Goal: Navigation & Orientation: Understand site structure

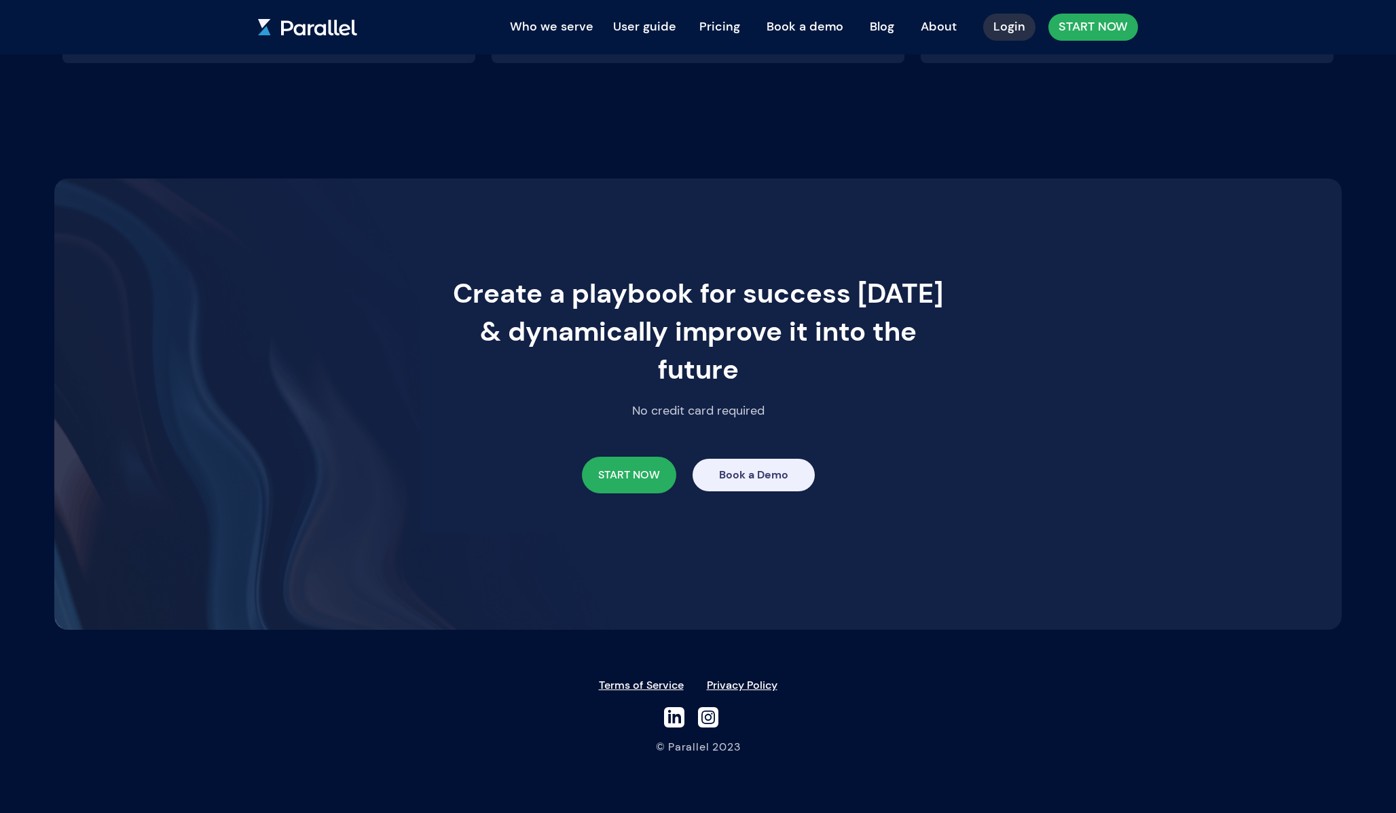
scroll to position [2931, 0]
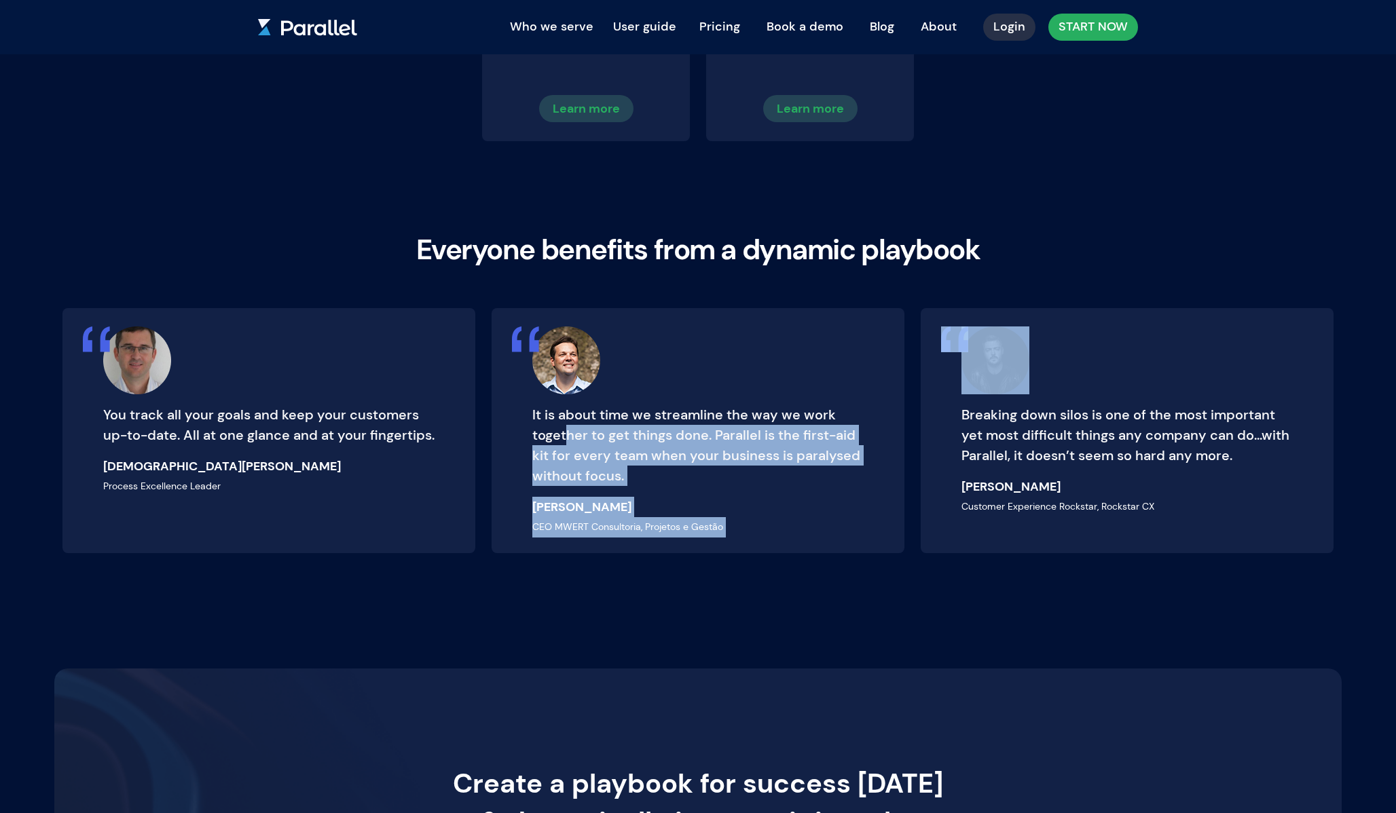
drag, startPoint x: 566, startPoint y: 437, endPoint x: 966, endPoint y: 403, distance: 401.3
click at [964, 403] on div "You track all your goals and keep your customers up-to-date. All at one glance …" at bounding box center [697, 435] width 1287 height 255
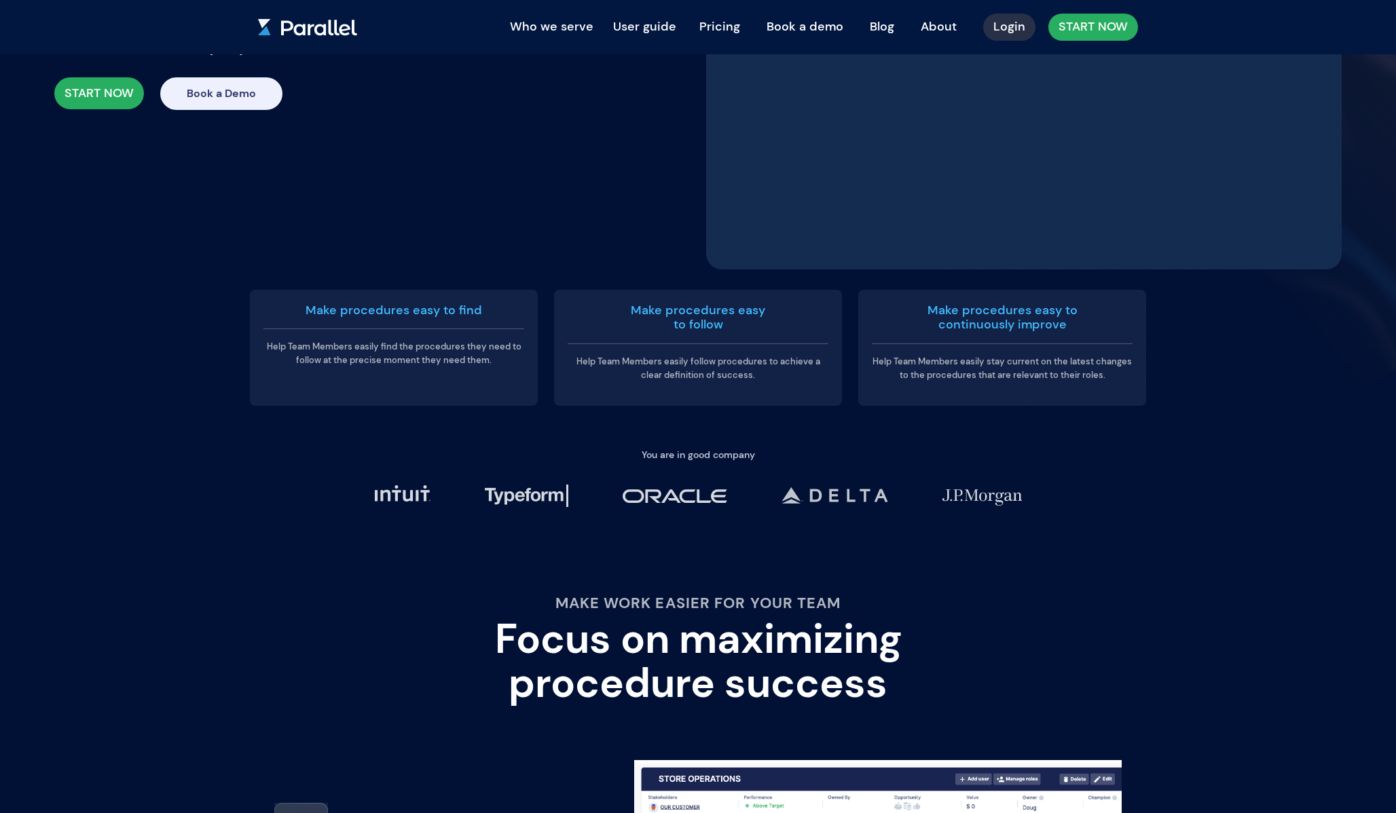
scroll to position [0, 0]
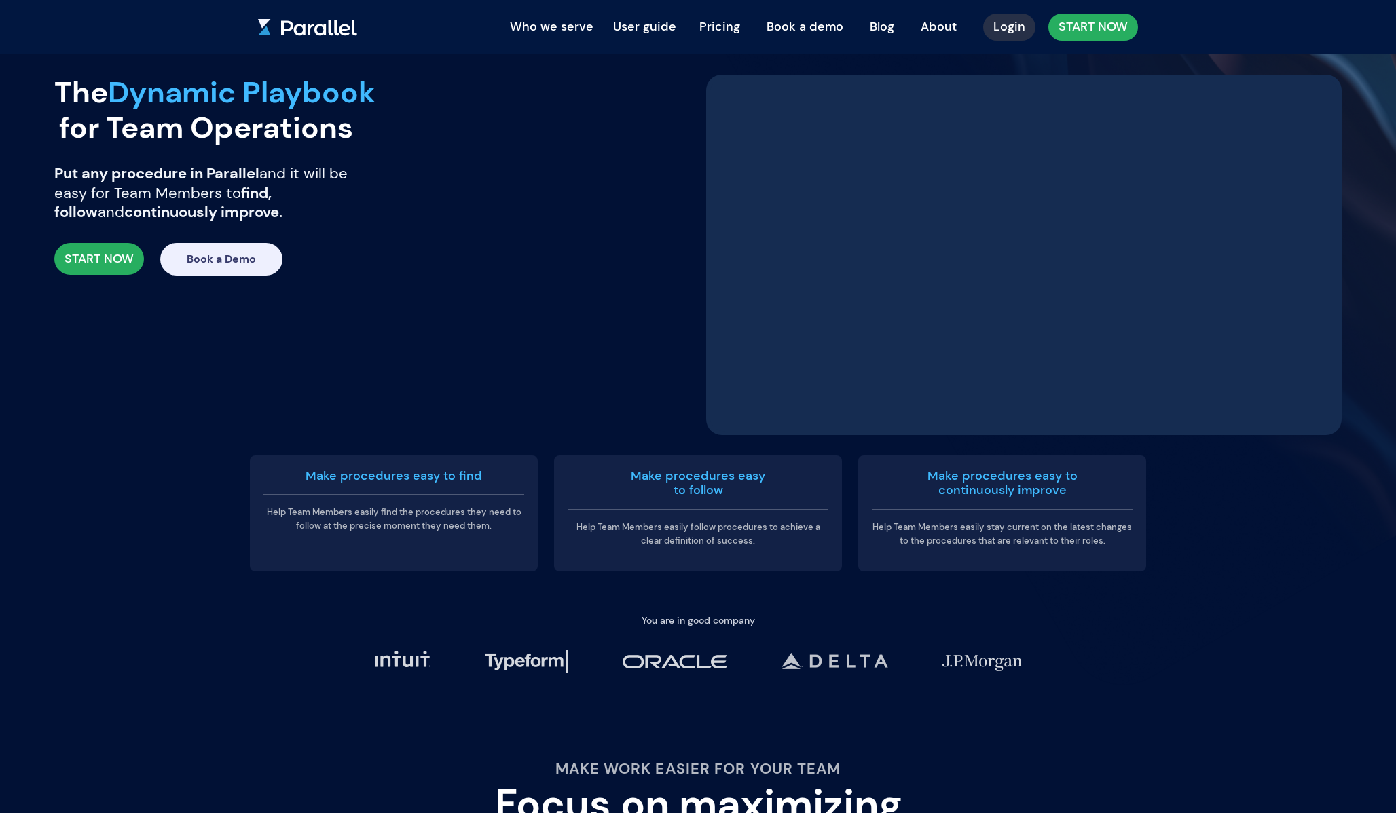
click at [654, 29] on button "User guide" at bounding box center [644, 27] width 77 height 27
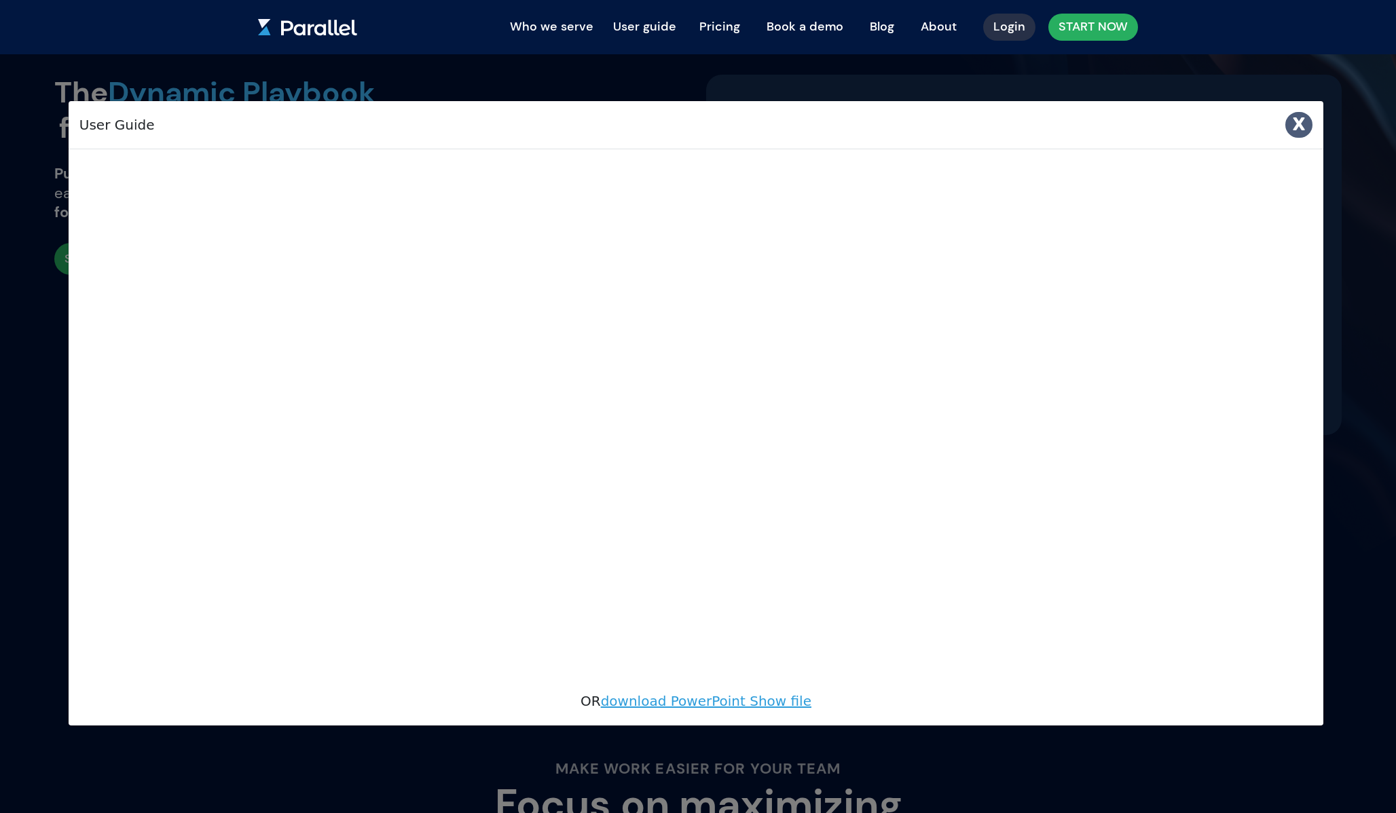
click at [1305, 134] on button "X" at bounding box center [1299, 125] width 28 height 26
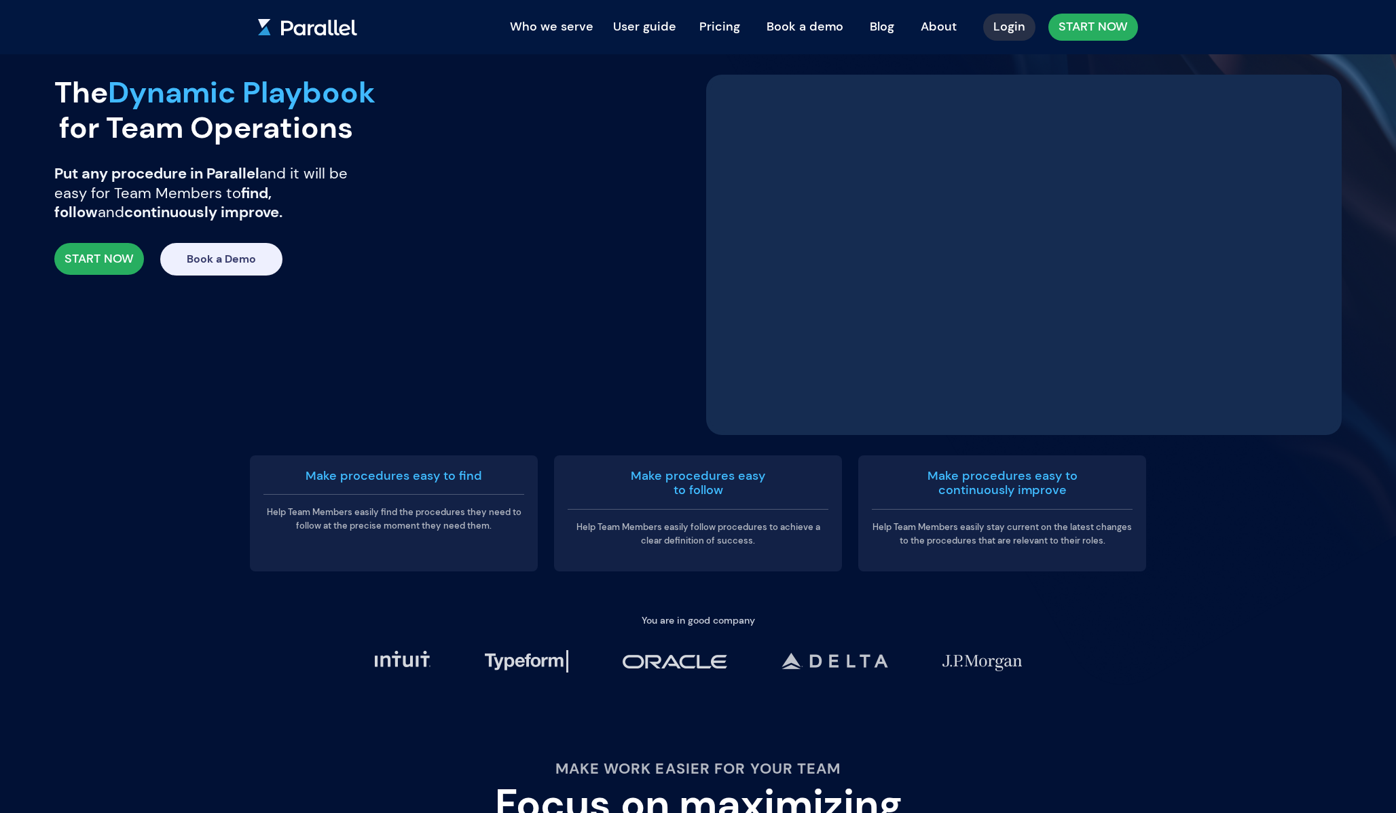
click at [722, 34] on link "Pricing" at bounding box center [719, 27] width 61 height 30
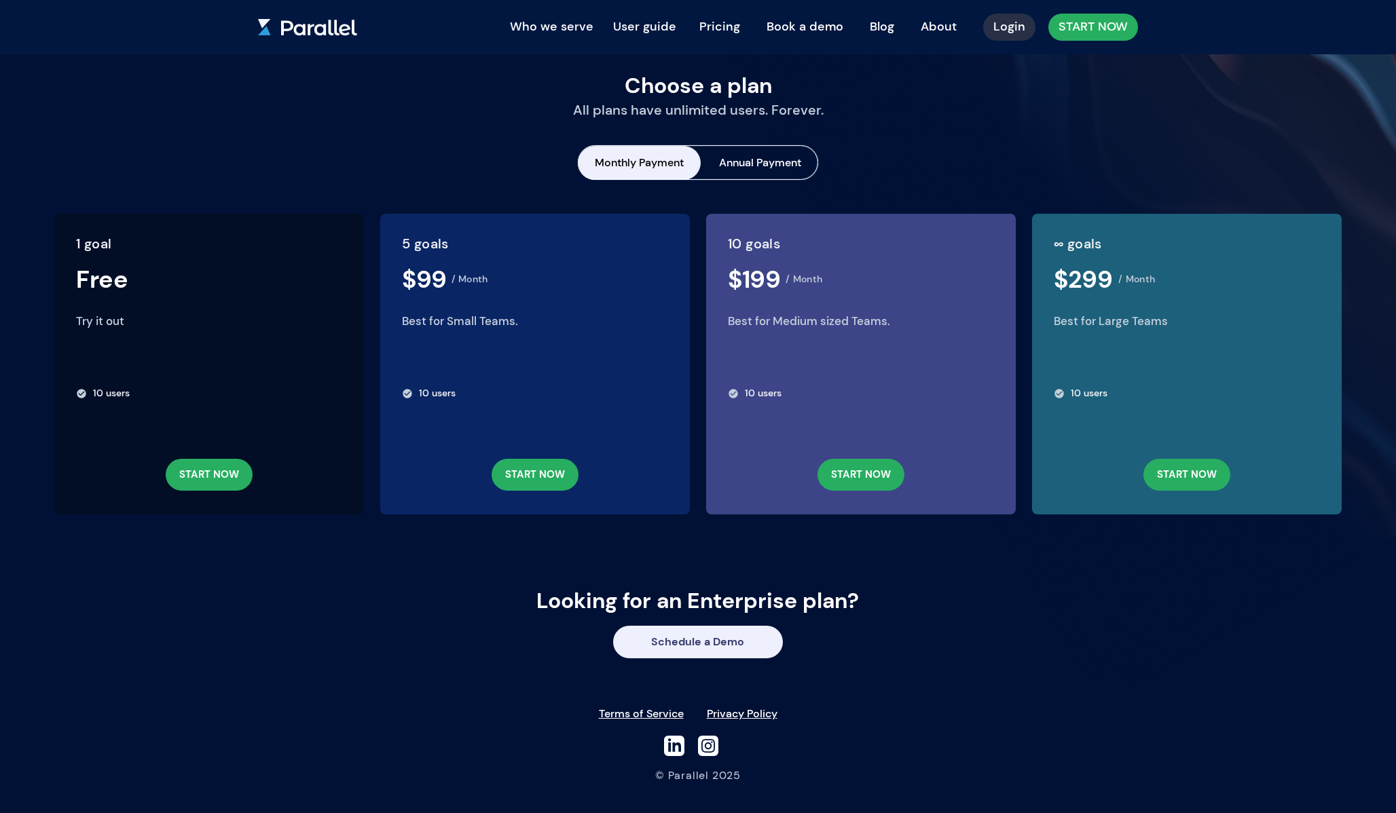
click at [794, 30] on link "Book a demo" at bounding box center [804, 27] width 97 height 30
click at [785, 24] on link "Book a demo" at bounding box center [804, 27] width 97 height 30
click at [883, 26] on link "Blog" at bounding box center [881, 27] width 45 height 30
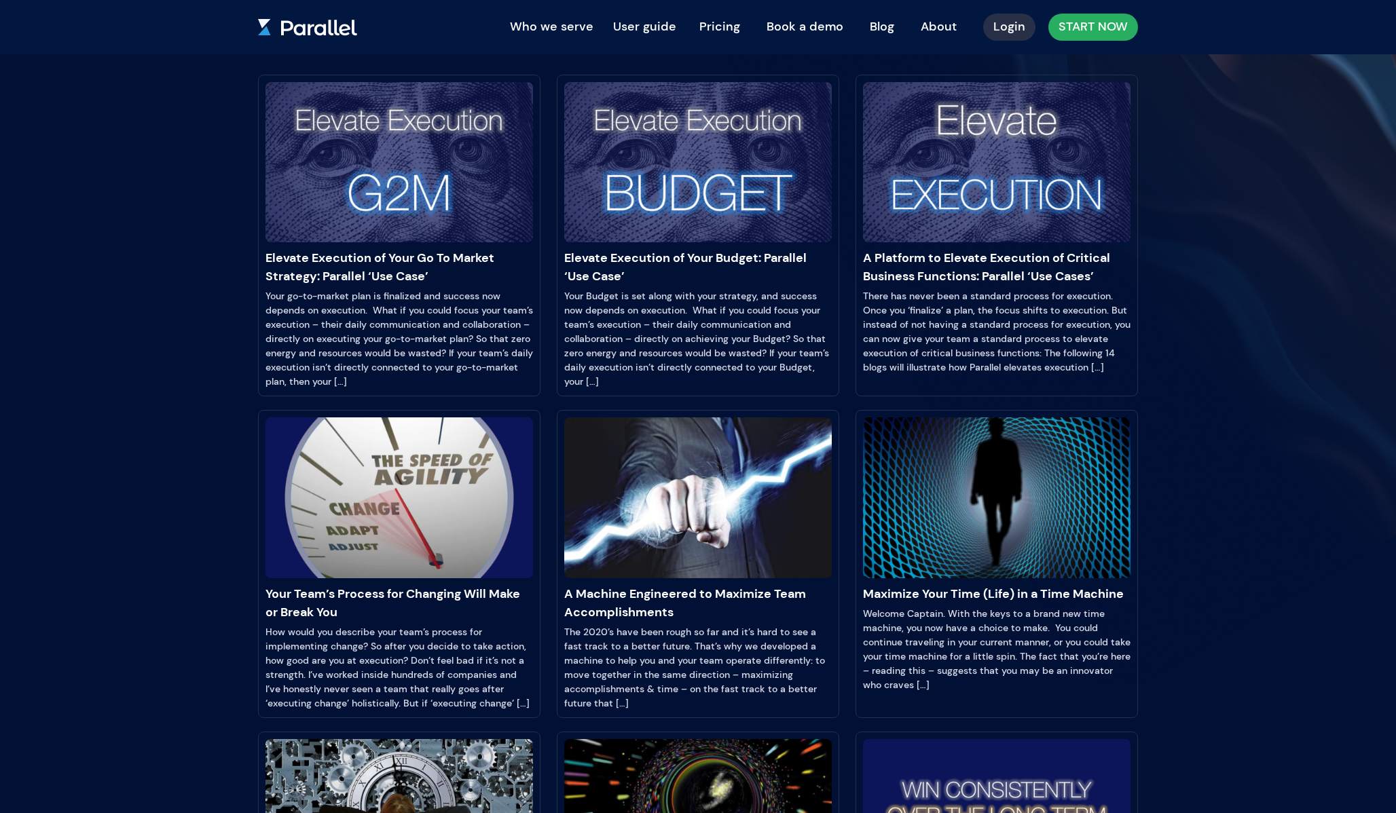
click at [943, 31] on link "About" at bounding box center [938, 27] width 56 height 30
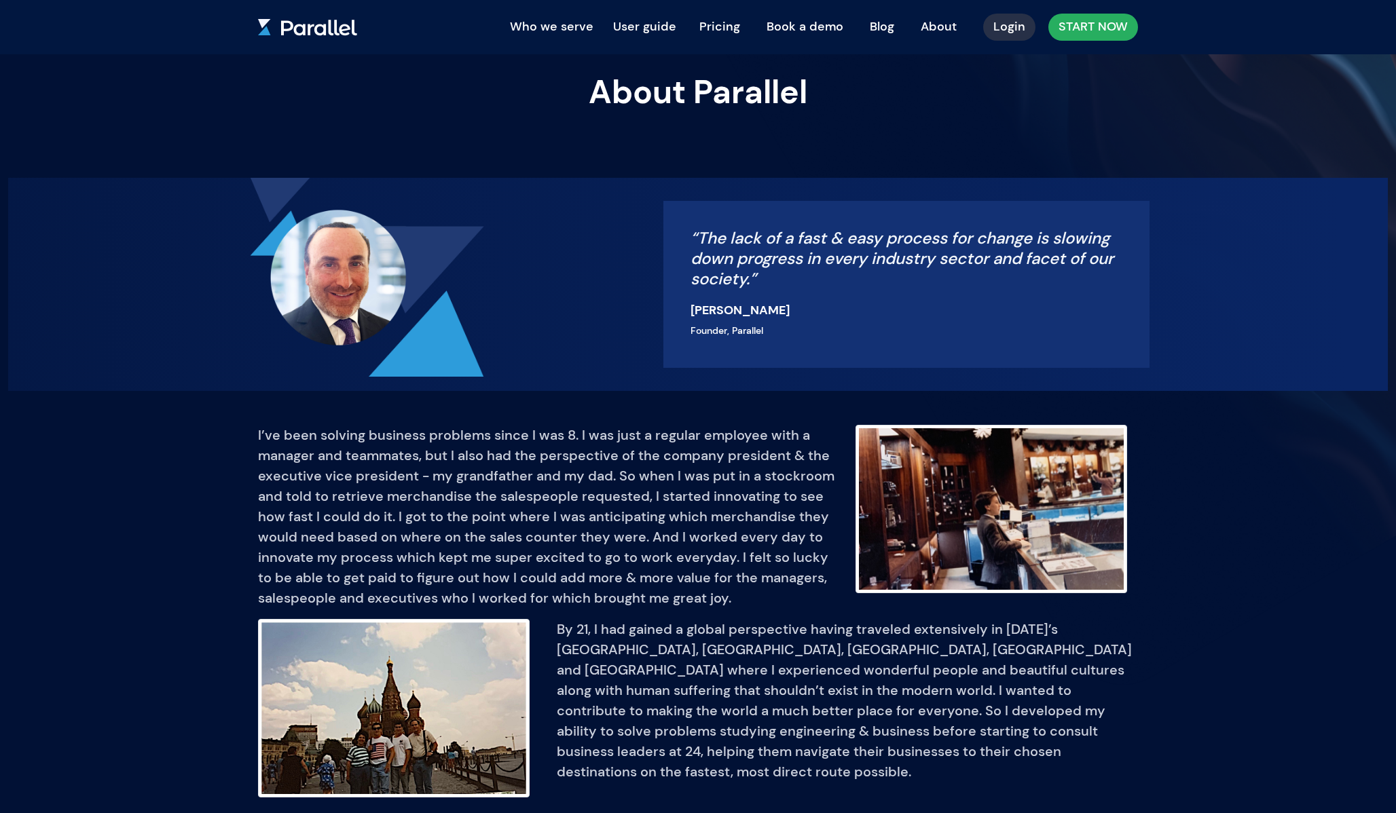
click at [878, 31] on link "Blog" at bounding box center [881, 27] width 45 height 30
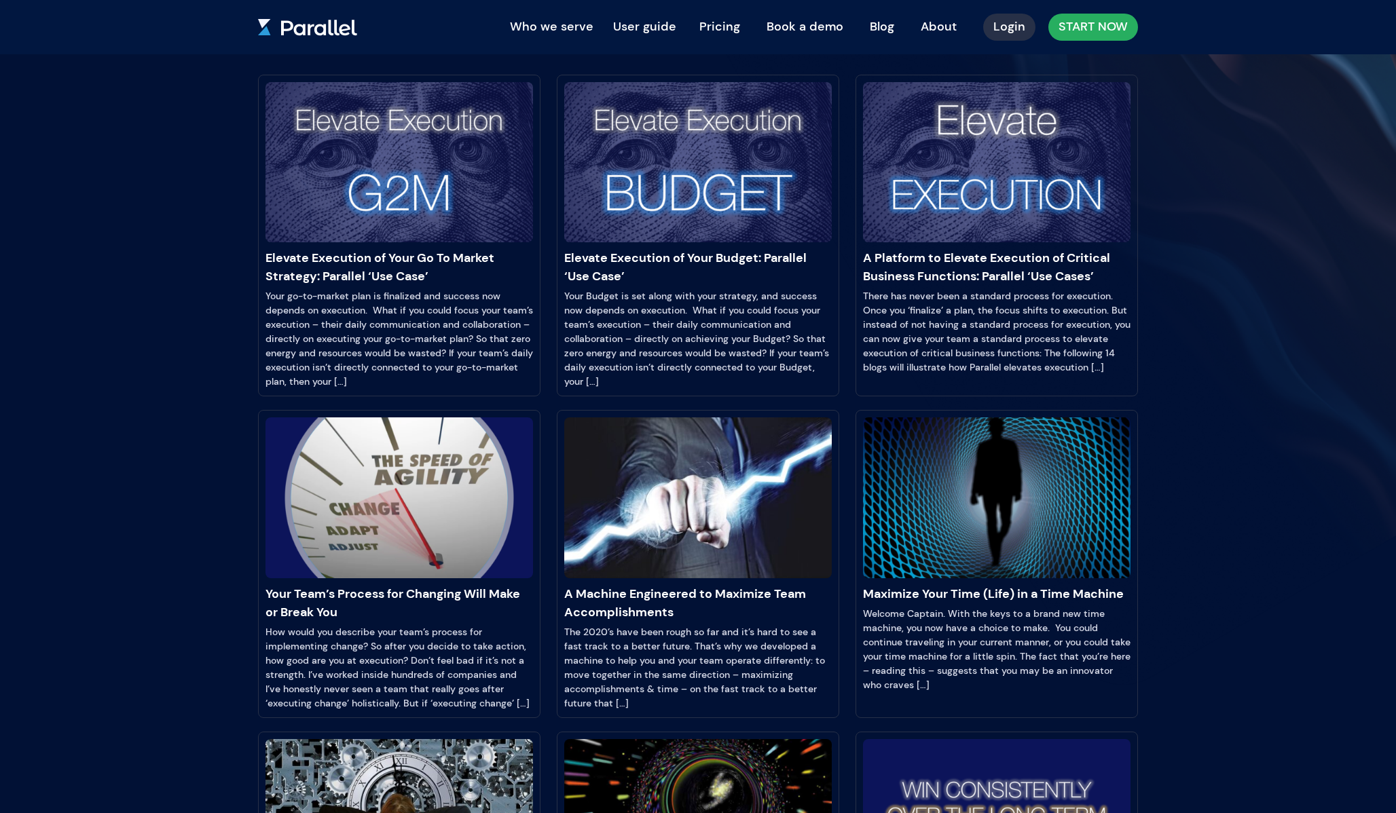
click at [935, 31] on link "About" at bounding box center [938, 27] width 56 height 30
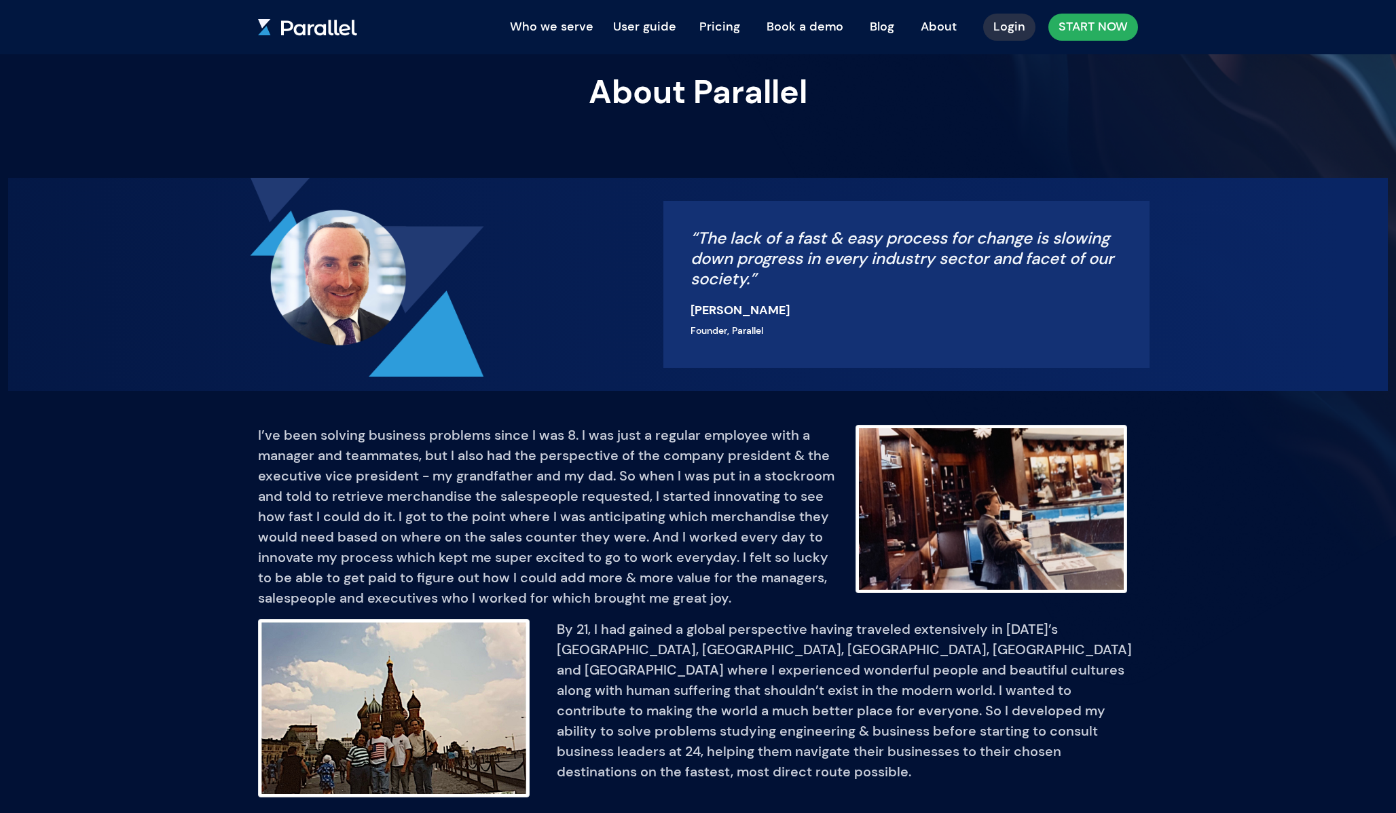
click at [1071, 18] on link "START NOW" at bounding box center [1093, 27] width 90 height 27
